Goal: Task Accomplishment & Management: Manage account settings

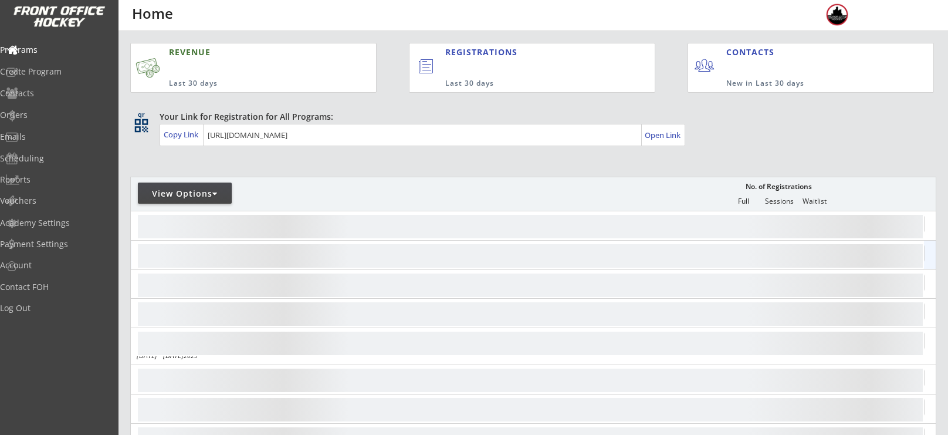
click at [134, 241] on div at bounding box center [527, 255] width 792 height 28
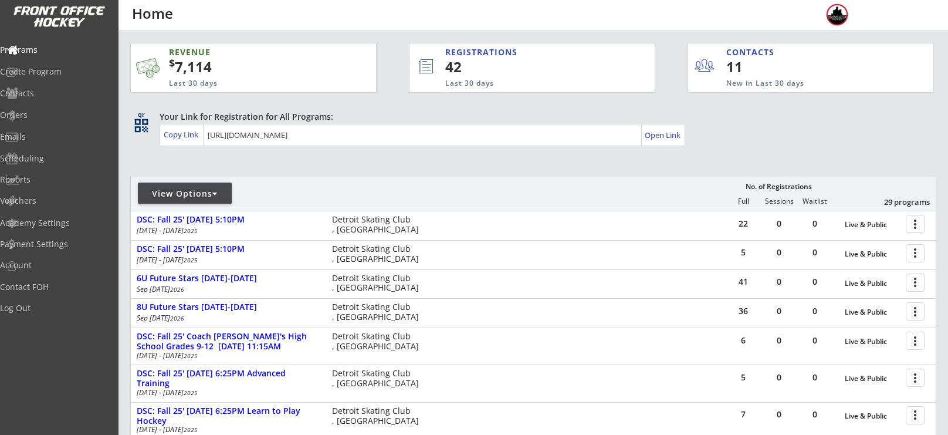
click at [182, 187] on div "View Options" at bounding box center [185, 193] width 94 height 21
select select ""Upcoming Programs""
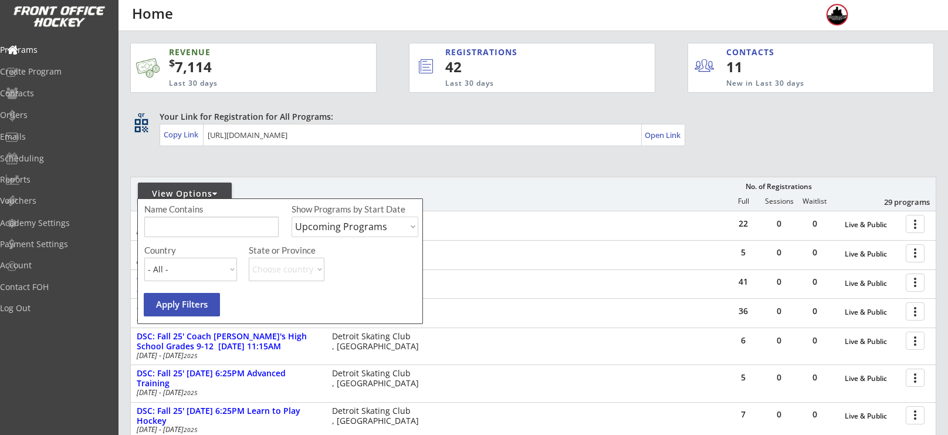
click at [198, 217] on input "input" at bounding box center [211, 227] width 134 height 21
type input "election"
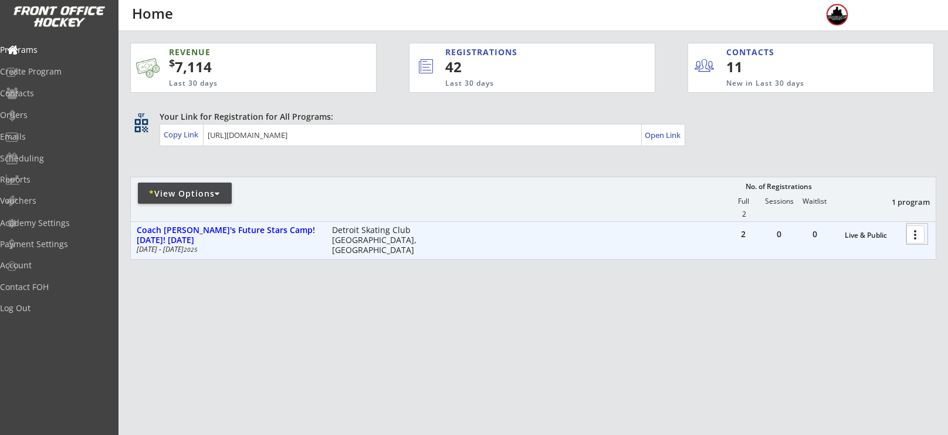
click at [916, 233] on div at bounding box center [917, 234] width 21 height 21
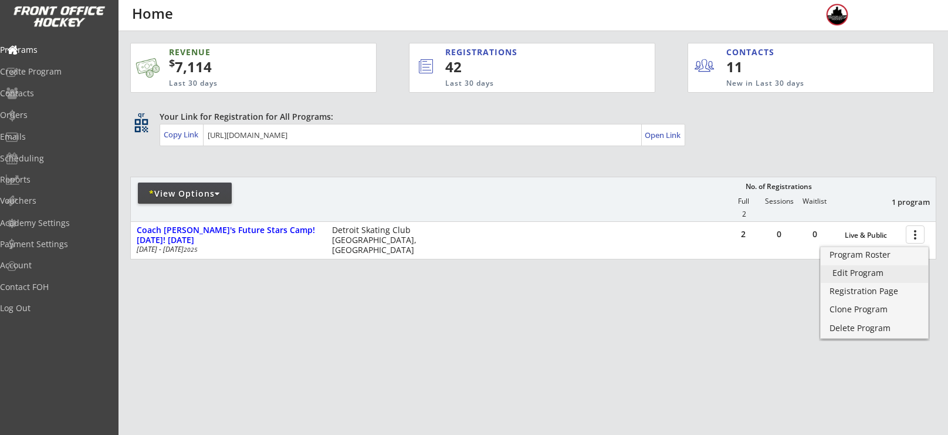
click at [886, 269] on div "Edit Program" at bounding box center [875, 273] width 84 height 8
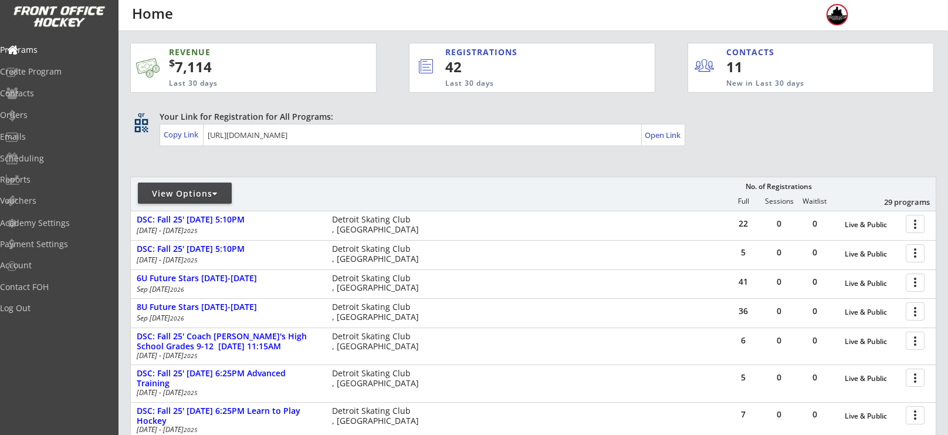
click at [212, 191] on div "View Options" at bounding box center [185, 194] width 94 height 12
select select ""Upcoming Programs""
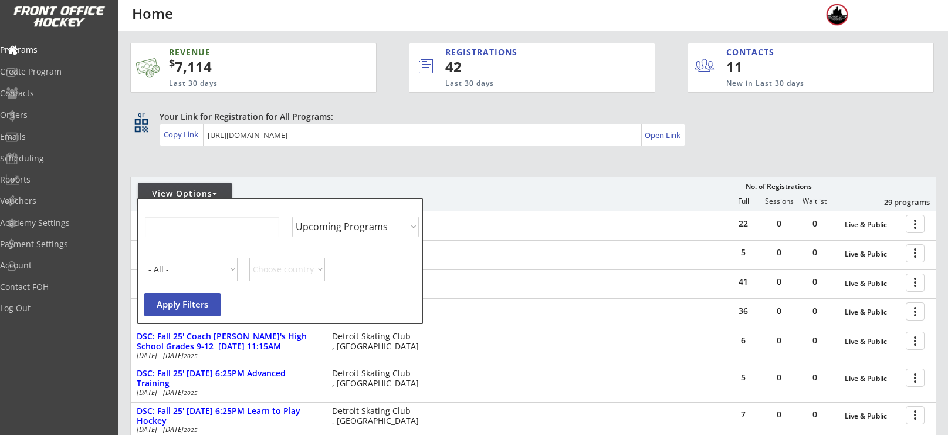
select select ""Upcoming Programs""
click at [214, 227] on input "input" at bounding box center [211, 227] width 134 height 21
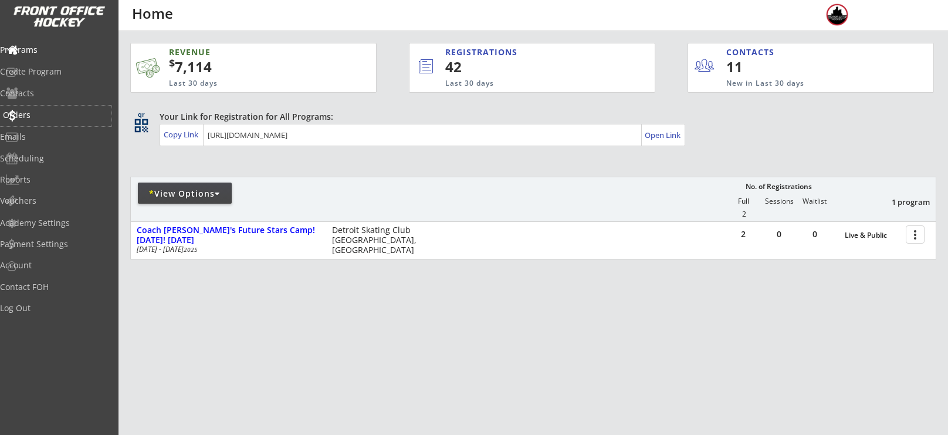
click at [50, 121] on div "Orders" at bounding box center [56, 116] width 112 height 21
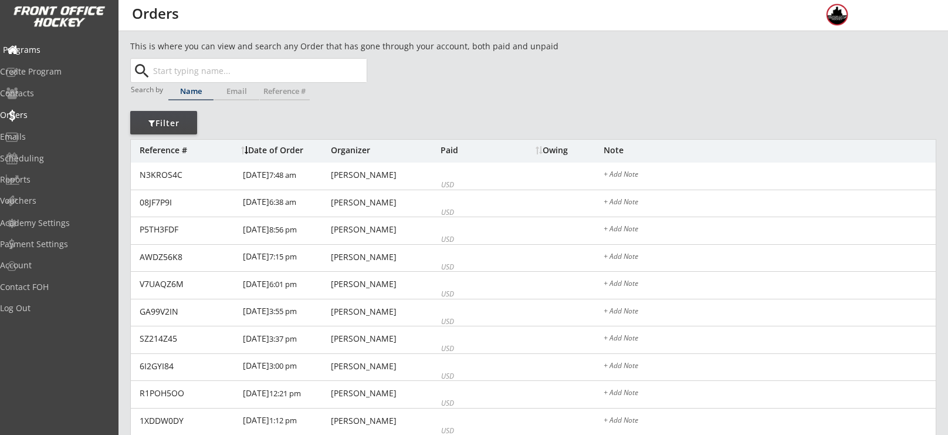
click at [52, 54] on div "Programs" at bounding box center [56, 50] width 106 height 8
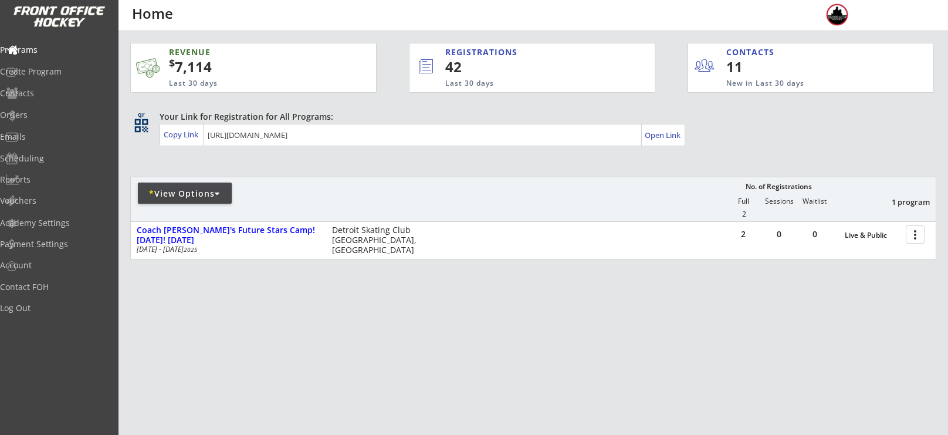
click at [184, 195] on div "* View Options" at bounding box center [185, 194] width 94 height 12
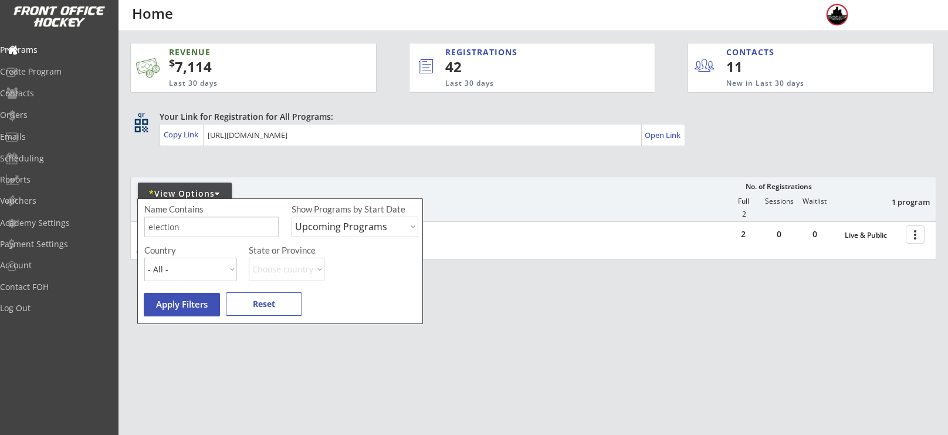
click at [201, 229] on input "input" at bounding box center [211, 227] width 134 height 21
type input "e"
type input "black friday"
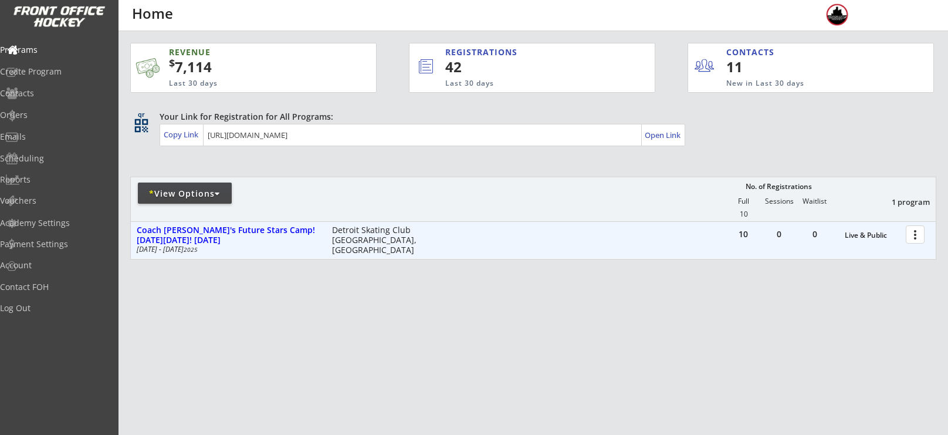
click at [917, 236] on div at bounding box center [917, 234] width 21 height 21
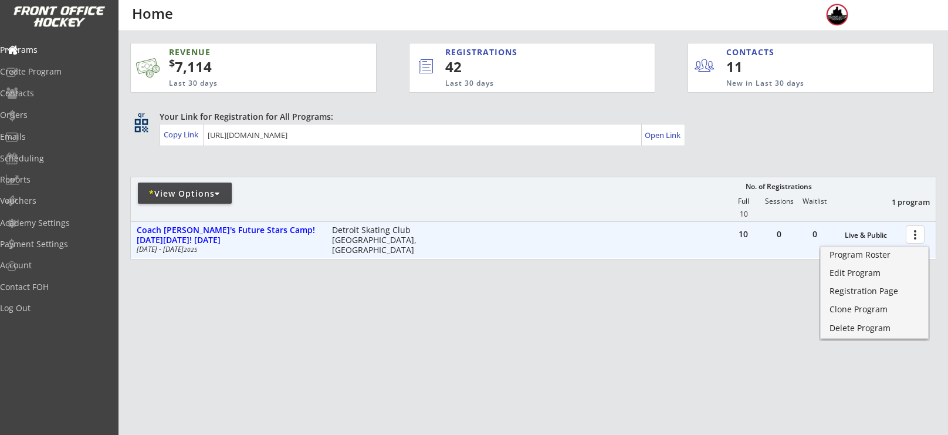
click at [918, 232] on div at bounding box center [917, 234] width 21 height 21
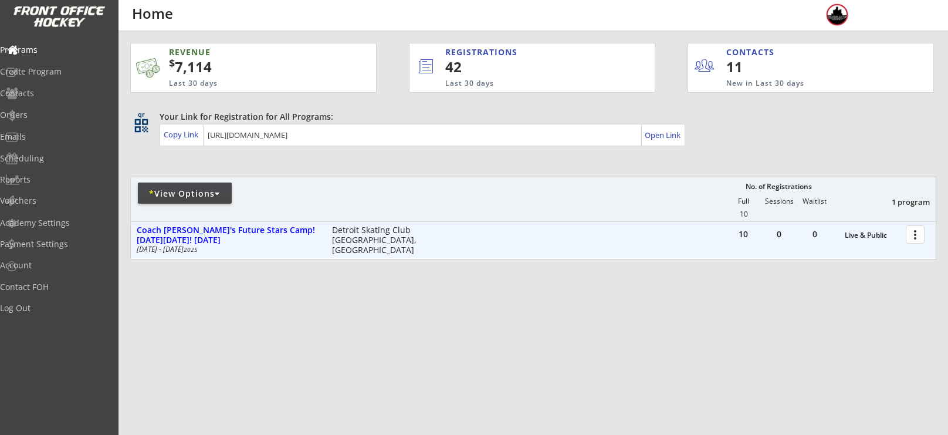
click at [916, 232] on div at bounding box center [917, 234] width 21 height 21
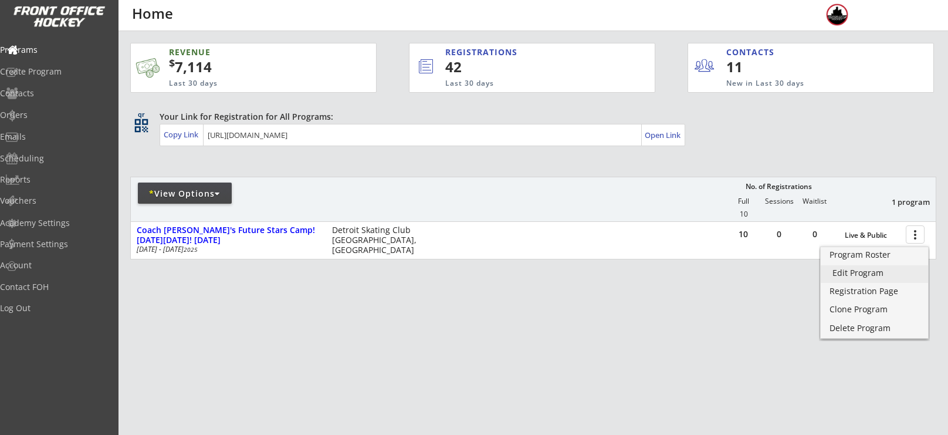
click at [870, 273] on div "Edit Program" at bounding box center [875, 273] width 84 height 8
